Goal: Task Accomplishment & Management: Complete application form

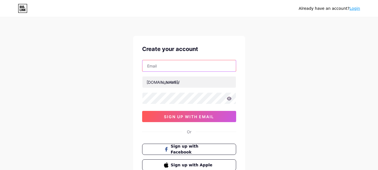
drag, startPoint x: 190, startPoint y: 63, endPoint x: 190, endPoint y: 71, distance: 8.7
click at [190, 63] on input "text" at bounding box center [188, 65] width 93 height 11
type input "[EMAIL_ADDRESS][DOMAIN_NAME]"
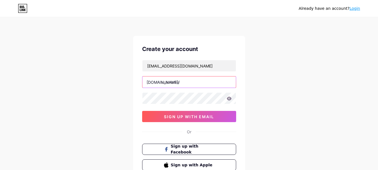
click at [185, 82] on input "text" at bounding box center [188, 81] width 93 height 11
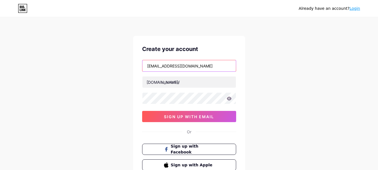
click at [162, 68] on input "[EMAIL_ADDRESS][DOMAIN_NAME]" at bounding box center [188, 65] width 93 height 11
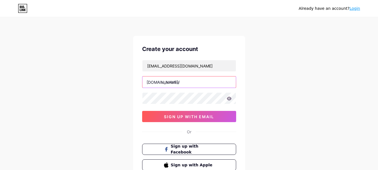
click at [178, 82] on input "text" at bounding box center [188, 81] width 93 height 11
paste input "ursulagibsonu"
type input "ursulagibsonu"
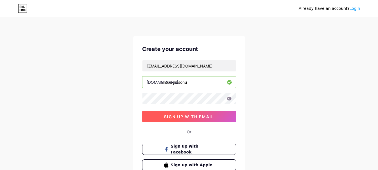
click at [157, 119] on button "sign up with email" at bounding box center [189, 116] width 94 height 11
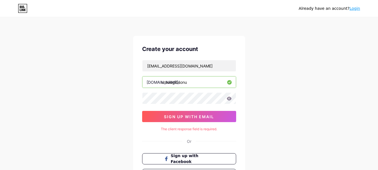
drag, startPoint x: 194, startPoint y: 84, endPoint x: 161, endPoint y: 85, distance: 33.3
click at [161, 85] on div "[DOMAIN_NAME]/ ursulagibsonu" at bounding box center [189, 82] width 94 height 12
paste input "derilaergopillow"
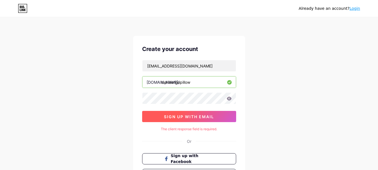
type input "derilaergopillow"
click at [211, 117] on span "sign up with email" at bounding box center [189, 116] width 50 height 5
